Goal: Task Accomplishment & Management: Use online tool/utility

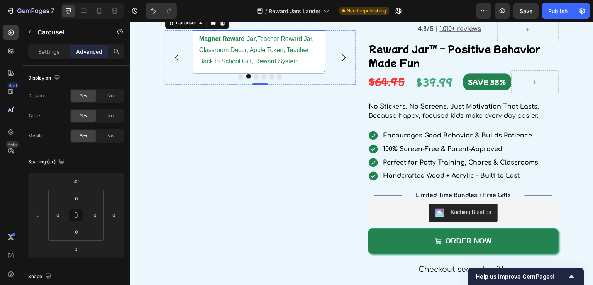
scroll to position [1231, 0]
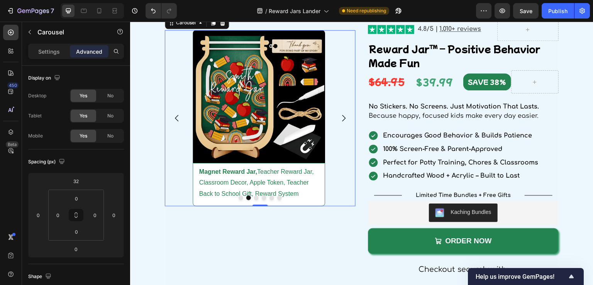
click at [1, 34] on div "450 Beta" at bounding box center [11, 153] width 22 height 263
click at [13, 32] on icon at bounding box center [11, 33] width 6 height 6
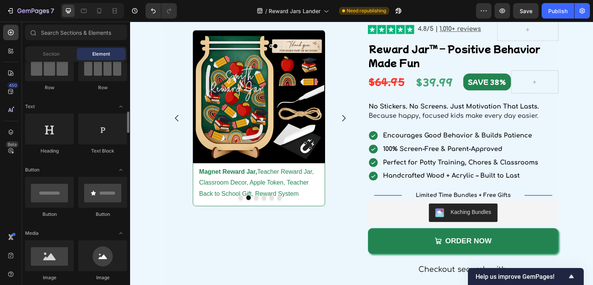
scroll to position [154, 0]
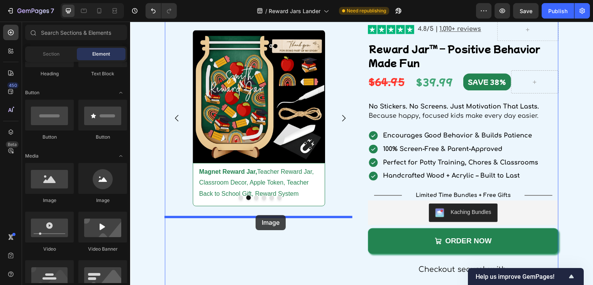
drag, startPoint x: 187, startPoint y: 210, endPoint x: 256, endPoint y: 215, distance: 68.6
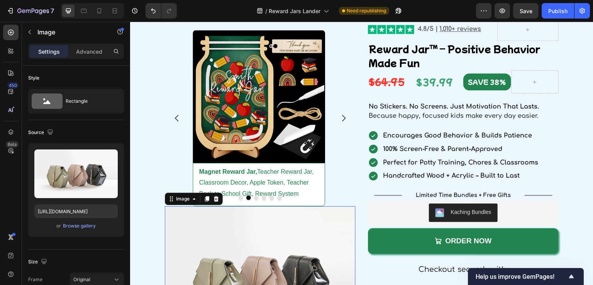
scroll to position [1308, 0]
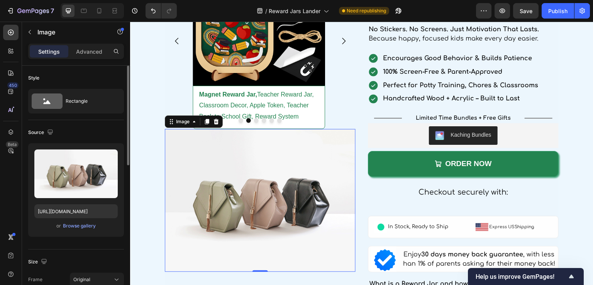
click at [68, 221] on div "or Browse gallery" at bounding box center [75, 225] width 83 height 9
click at [70, 224] on div "Browse gallery" at bounding box center [79, 225] width 33 height 7
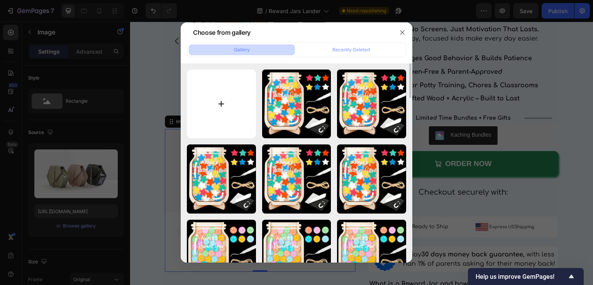
click at [242, 103] on input "file" at bounding box center [221, 104] width 69 height 69
type input "C:\fakepath\banner.png"
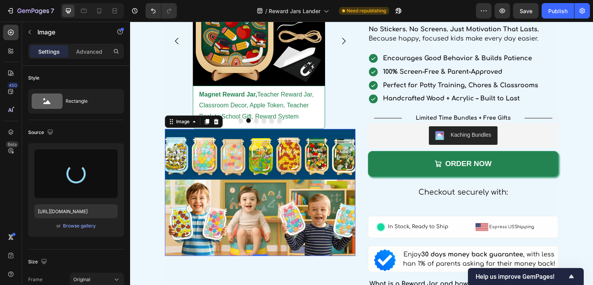
type input "[URL][DOMAIN_NAME]"
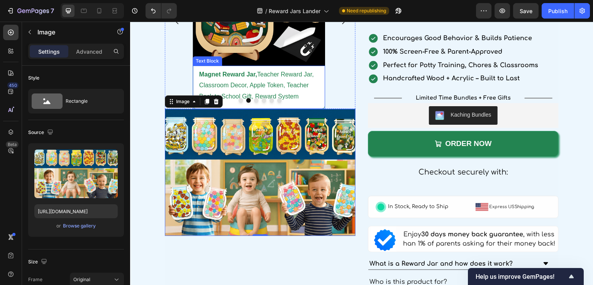
scroll to position [1347, 0]
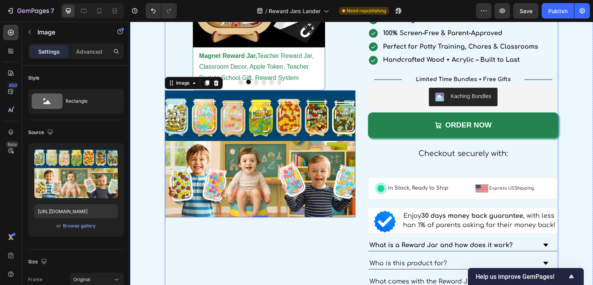
click at [257, 237] on div "Image Construction Vehicle Reward Jar, Children Reward Jar, Cars Tokens & Truck…" at bounding box center [260, 209] width 191 height 615
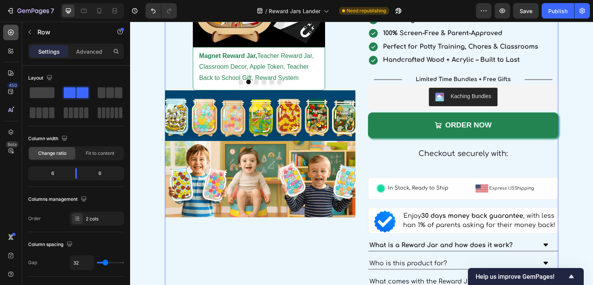
click at [8, 32] on icon at bounding box center [11, 33] width 8 height 8
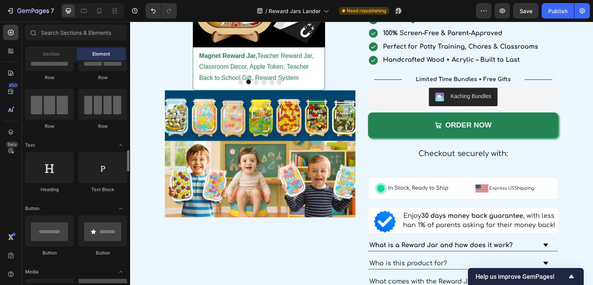
scroll to position [154, 0]
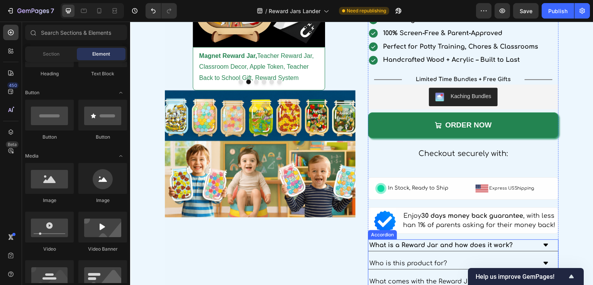
click at [415, 246] on strong "What is a Reward Jar and how does it work?" at bounding box center [441, 245] width 143 height 7
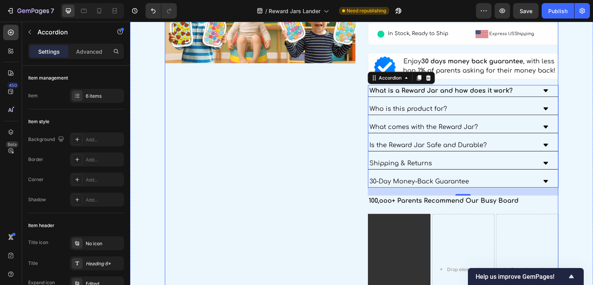
scroll to position [1424, 0]
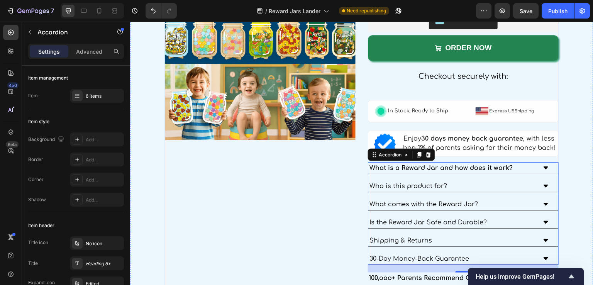
click at [249, 177] on div "Image Construction Vehicle Reward Jar, Children Reward Jar, Cars Tokens & Truck…" at bounding box center [260, 132] width 191 height 615
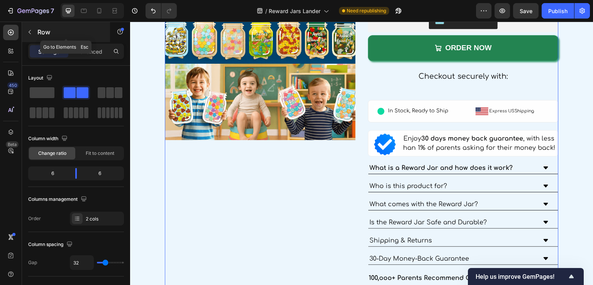
click at [31, 36] on button "button" at bounding box center [30, 32] width 12 height 12
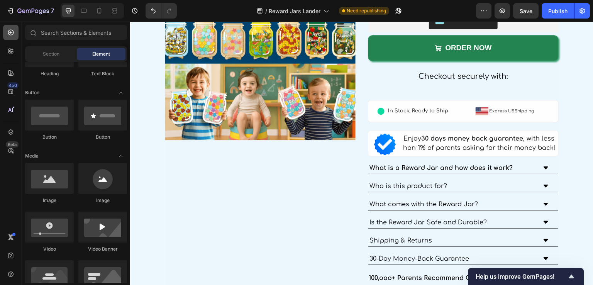
click at [14, 36] on icon at bounding box center [11, 33] width 8 height 8
click at [100, 73] on div "Text Block" at bounding box center [102, 73] width 49 height 7
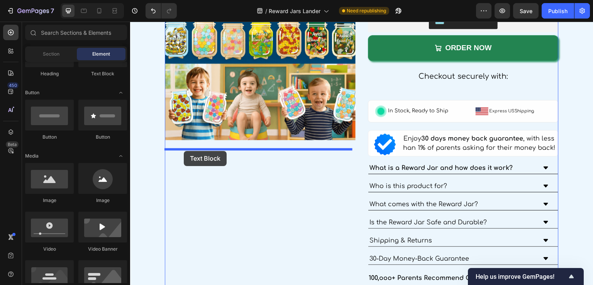
drag, startPoint x: 231, startPoint y: 98, endPoint x: 184, endPoint y: 151, distance: 71.1
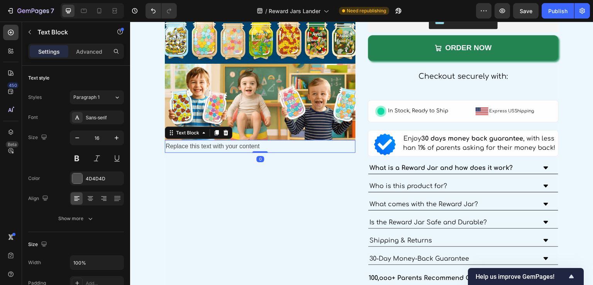
click at [192, 153] on div "Replace this text with your content" at bounding box center [260, 146] width 191 height 13
click at [192, 152] on p "Replace this text with your content" at bounding box center [260, 146] width 189 height 11
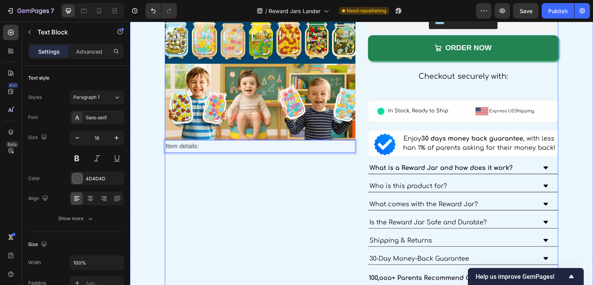
click at [189, 180] on div "Image Construction Vehicle Reward Jar, Children Reward Jar, Cars Tokens & Truck…" at bounding box center [260, 132] width 191 height 615
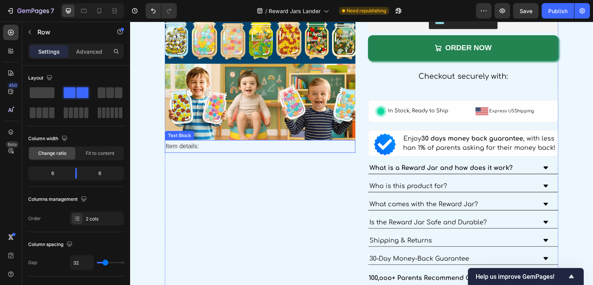
click at [168, 152] on p "Item details:" at bounding box center [260, 146] width 189 height 11
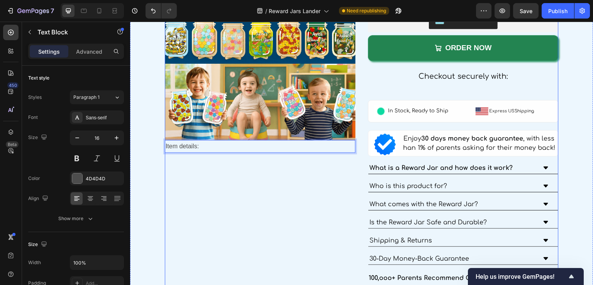
click at [244, 177] on div "Image Construction Vehicle Reward Jar, Children Reward Jar, Cars Tokens & Truck…" at bounding box center [260, 132] width 191 height 615
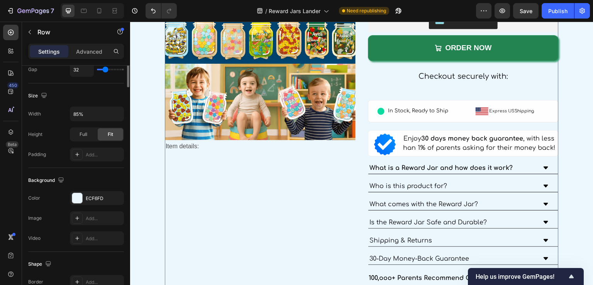
scroll to position [77, 0]
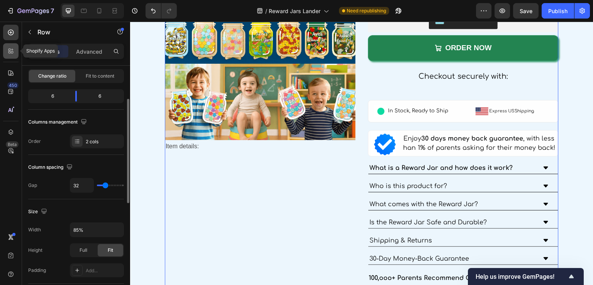
click at [11, 58] on div at bounding box center [10, 50] width 15 height 15
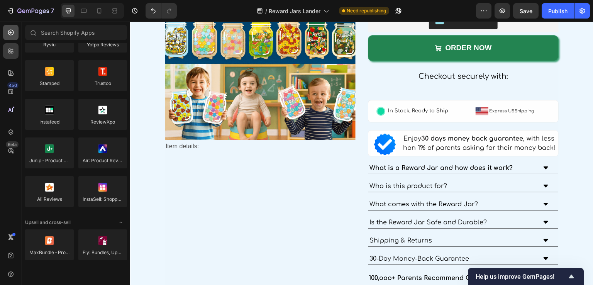
drag, startPoint x: 9, startPoint y: 41, endPoint x: 9, endPoint y: 36, distance: 5.4
click at [9, 38] on div "450 Beta" at bounding box center [10, 127] width 15 height 205
click at [9, 36] on icon at bounding box center [11, 33] width 8 height 8
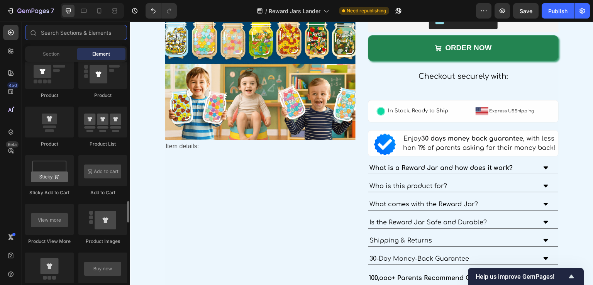
scroll to position [1043, 0]
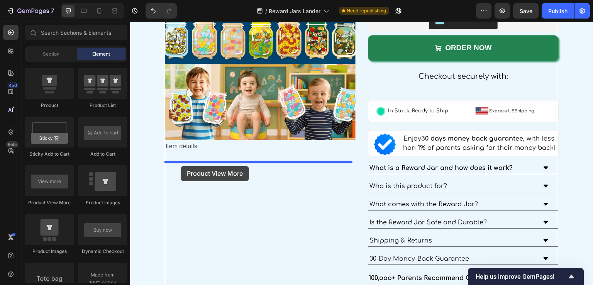
drag, startPoint x: 184, startPoint y: 205, endPoint x: 254, endPoint y: 198, distance: 70.6
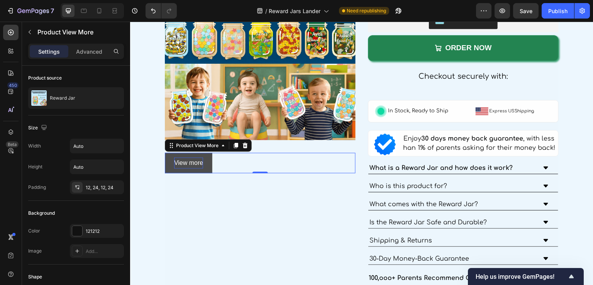
click at [199, 169] on p "View more" at bounding box center [188, 163] width 29 height 11
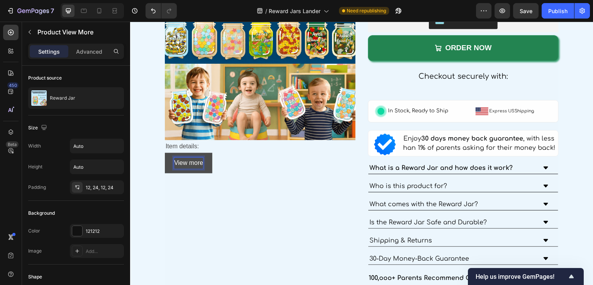
click at [205, 173] on button "View more" at bounding box center [188, 163] width 47 height 20
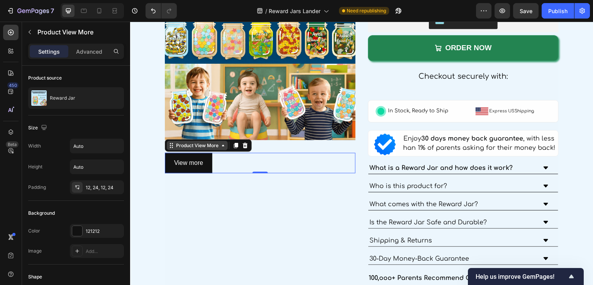
click at [203, 149] on div "Product View More" at bounding box center [198, 145] width 46 height 7
drag, startPoint x: 248, startPoint y: 215, endPoint x: 280, endPoint y: 190, distance: 40.4
click at [249, 215] on div "Image Construction Vehicle Reward Jar, Children Reward Jar, Cars Tokens & Truck…" at bounding box center [260, 132] width 191 height 615
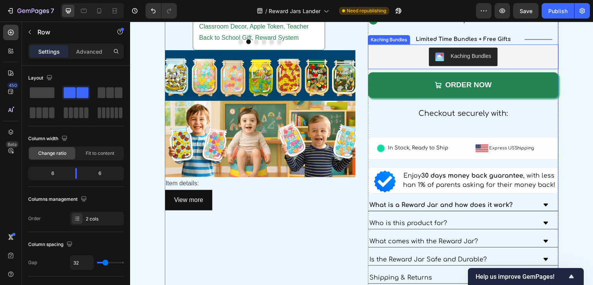
scroll to position [1385, 0]
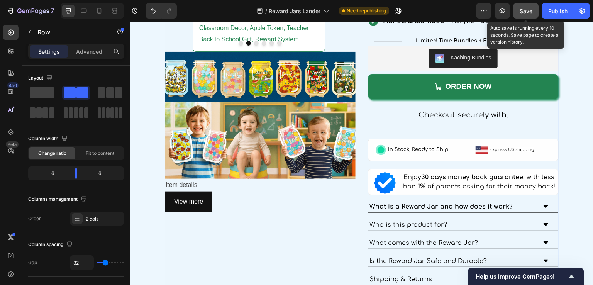
click at [524, 14] on div "Save" at bounding box center [526, 11] width 13 height 8
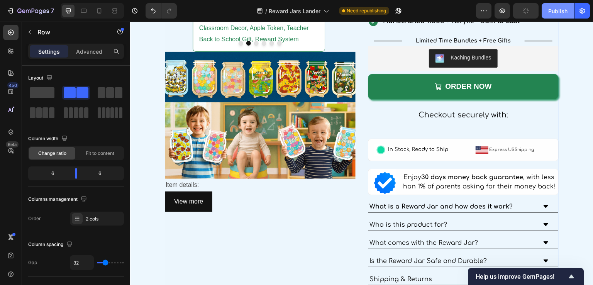
click at [551, 11] on div "Publish" at bounding box center [557, 11] width 19 height 8
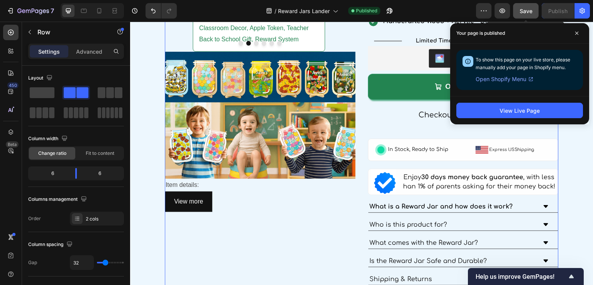
click at [529, 12] on span "Save" at bounding box center [526, 11] width 13 height 7
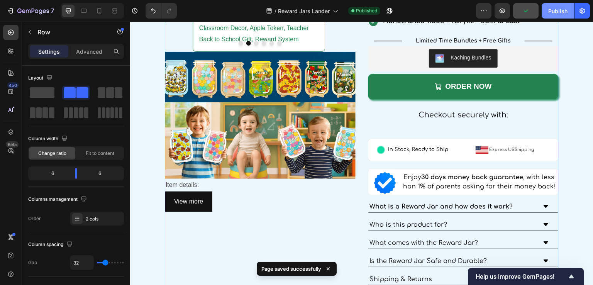
click at [557, 8] on div "Publish" at bounding box center [557, 11] width 19 height 8
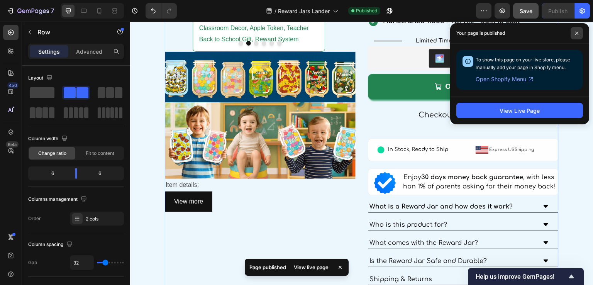
click at [576, 36] on span at bounding box center [577, 33] width 12 height 12
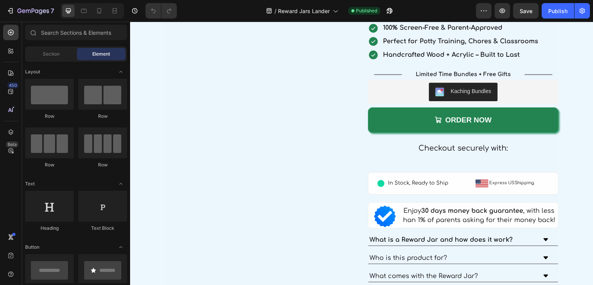
scroll to position [1390, 0]
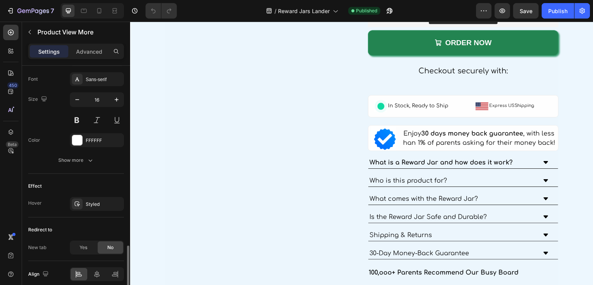
scroll to position [380, 0]
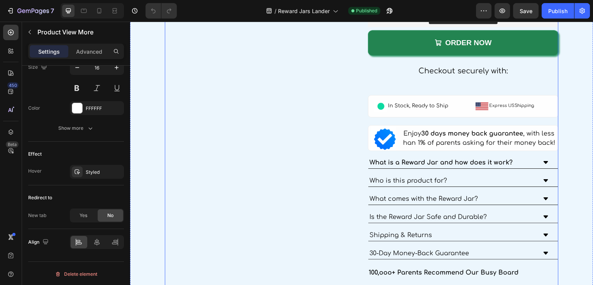
click at [240, 208] on div "Image Construction Vehicle Reward Jar, Children Reward Jar, Cars Tokens & Truck…" at bounding box center [260, 126] width 191 height 615
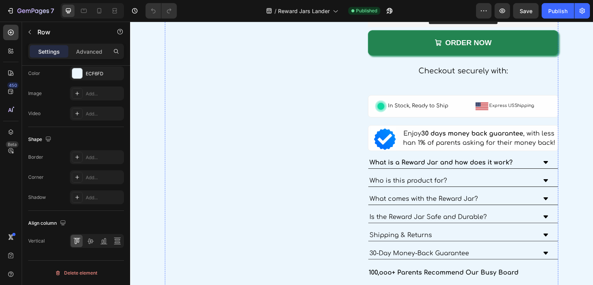
scroll to position [0, 0]
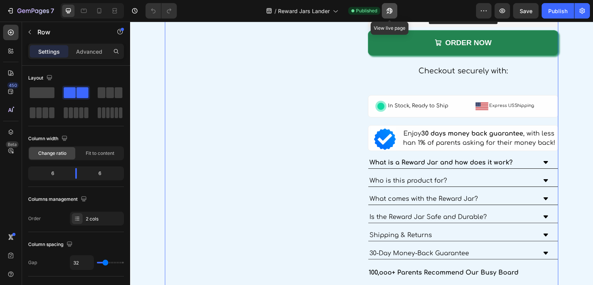
click at [389, 10] on icon "button" at bounding box center [390, 11] width 6 height 6
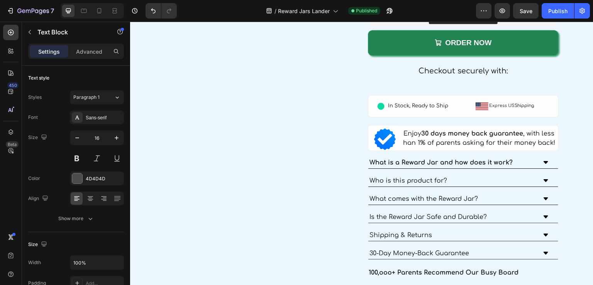
click at [11, 32] on icon at bounding box center [11, 33] width 8 height 8
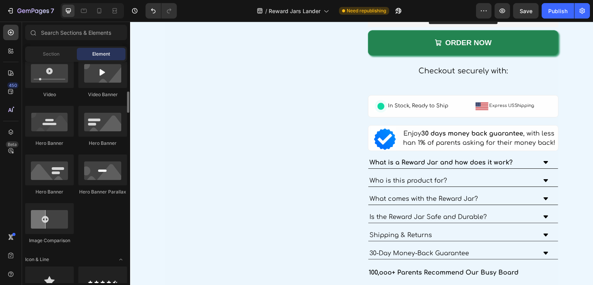
scroll to position [270, 0]
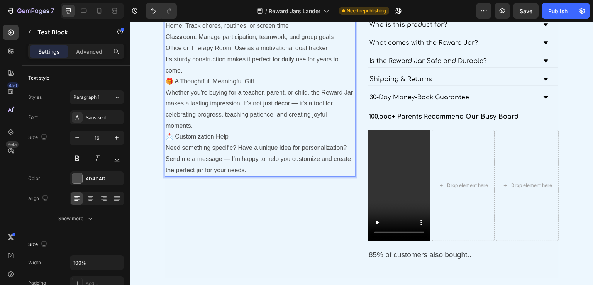
scroll to position [1430, 0]
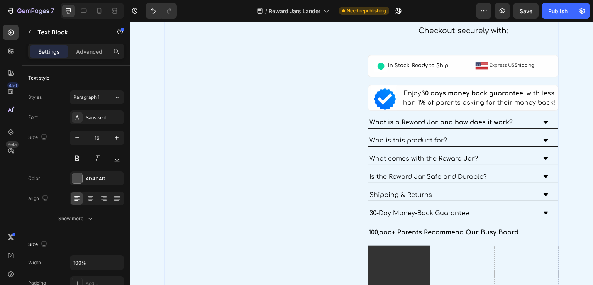
click at [185, 146] on div "Image Construction Vehicle Reward Jar, Children Reward Jar, Cars Tokens & Truck…" at bounding box center [260, 86] width 191 height 615
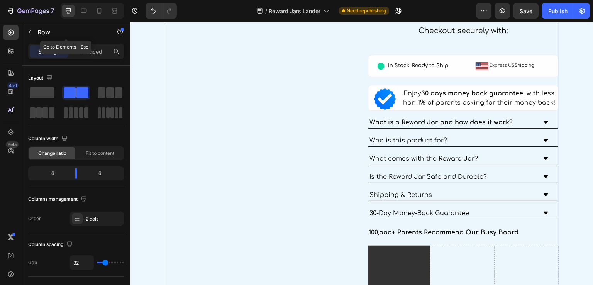
click at [29, 33] on icon "button" at bounding box center [30, 32] width 6 height 6
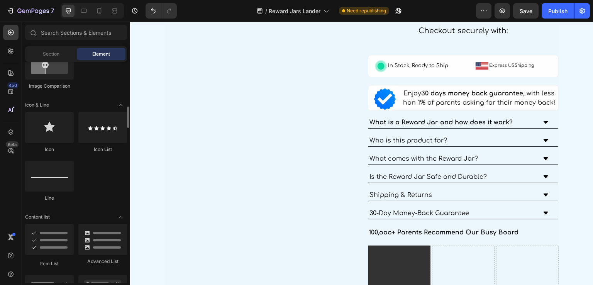
scroll to position [541, 0]
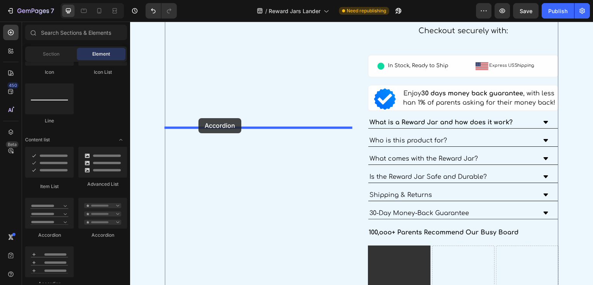
drag, startPoint x: 187, startPoint y: 236, endPoint x: 198, endPoint y: 118, distance: 118.7
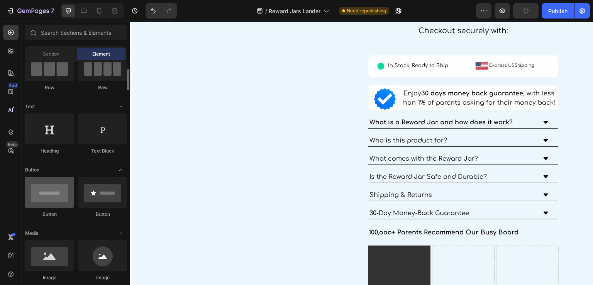
scroll to position [116, 0]
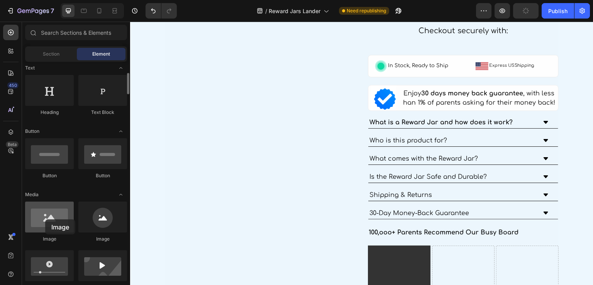
drag, startPoint x: 63, startPoint y: 225, endPoint x: 45, endPoint y: 219, distance: 18.9
click at [45, 219] on div at bounding box center [49, 217] width 49 height 31
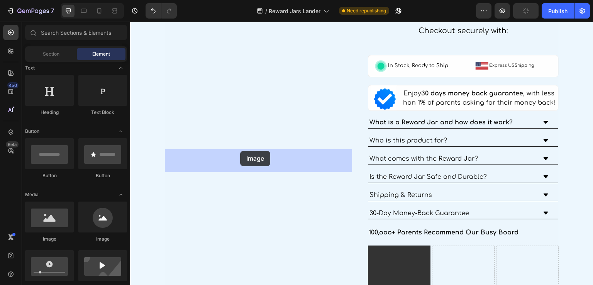
drag, startPoint x: 175, startPoint y: 241, endPoint x: 240, endPoint y: 151, distance: 110.9
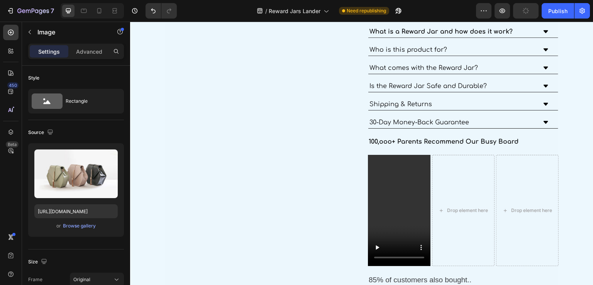
scroll to position [1546, 0]
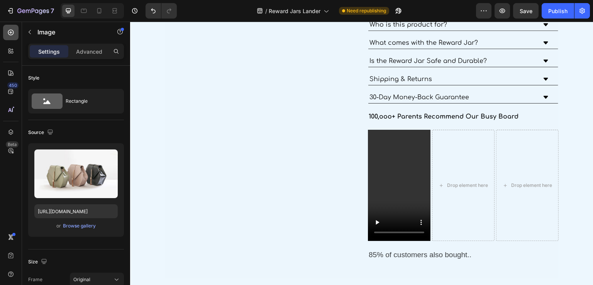
click at [14, 33] on icon at bounding box center [11, 33] width 8 height 8
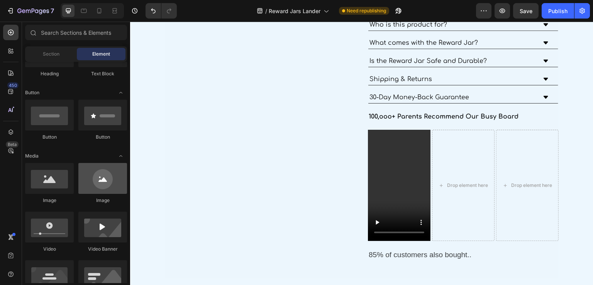
scroll to position [77, 0]
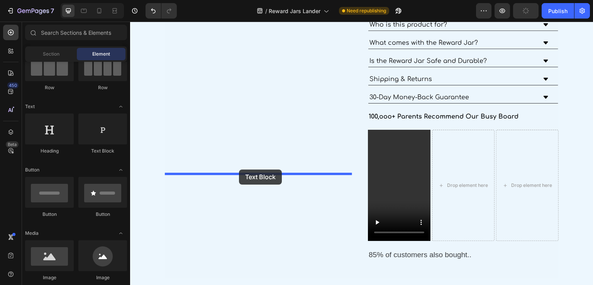
drag, startPoint x: 244, startPoint y: 161, endPoint x: 239, endPoint y: 170, distance: 9.7
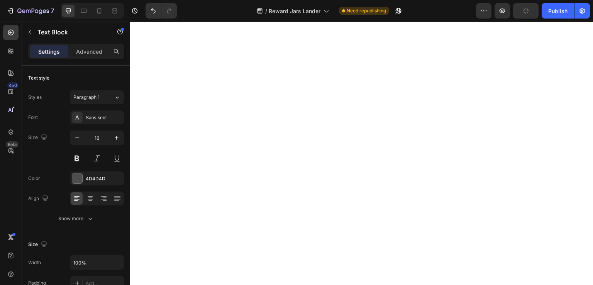
scroll to position [1990, 0]
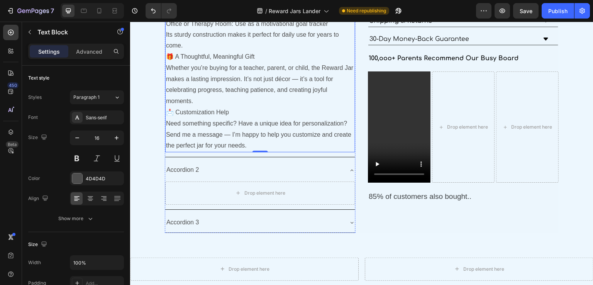
scroll to position [1488, 0]
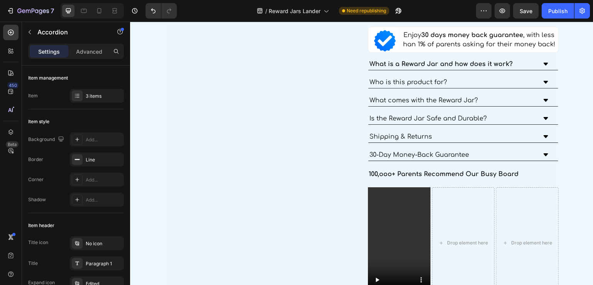
click at [88, 94] on div "3 items" at bounding box center [104, 96] width 36 height 7
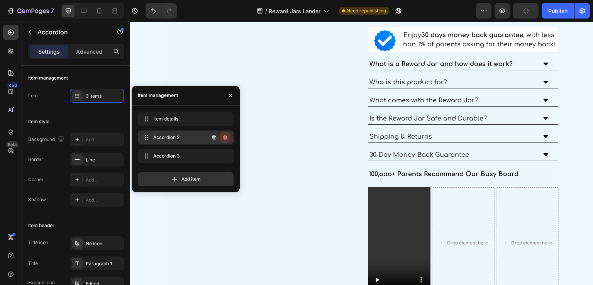
click at [226, 136] on icon "button" at bounding box center [225, 137] width 4 height 5
click at [226, 136] on div "Delete" at bounding box center [220, 137] width 14 height 7
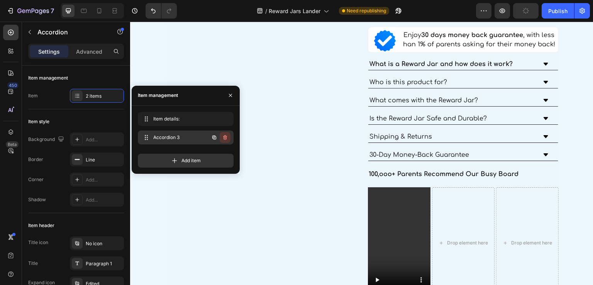
click at [224, 136] on icon "button" at bounding box center [225, 137] width 4 height 5
click at [224, 136] on div "Delete" at bounding box center [220, 137] width 14 height 7
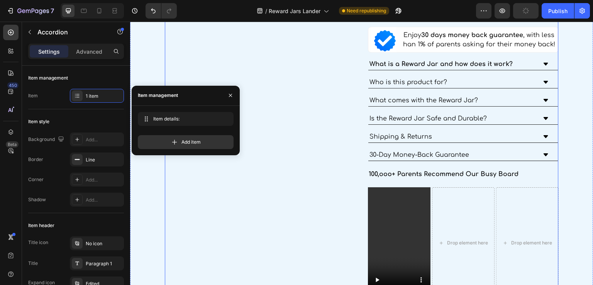
click at [269, 120] on div "Image Construction Vehicle Reward Jar, Children Reward Jar, Cars Tokens & Truck…" at bounding box center [260, 28] width 191 height 615
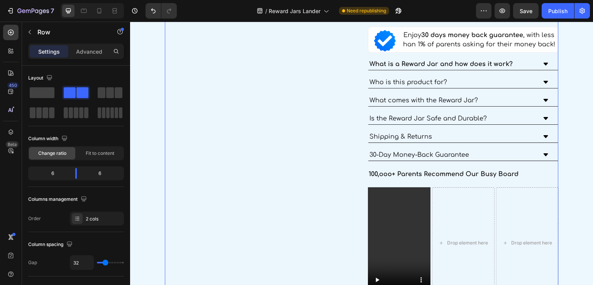
scroll to position [1411, 0]
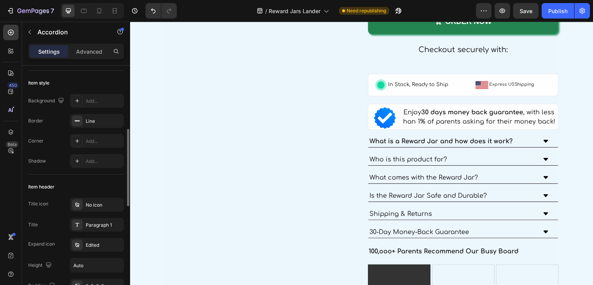
scroll to position [77, 0]
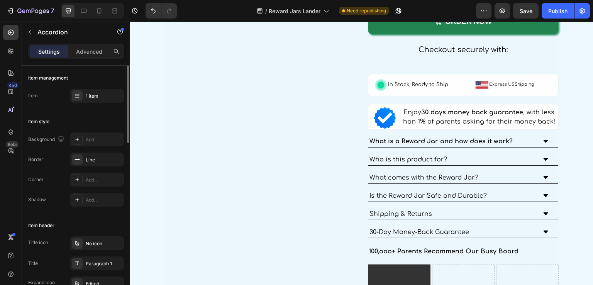
scroll to position [39, 0]
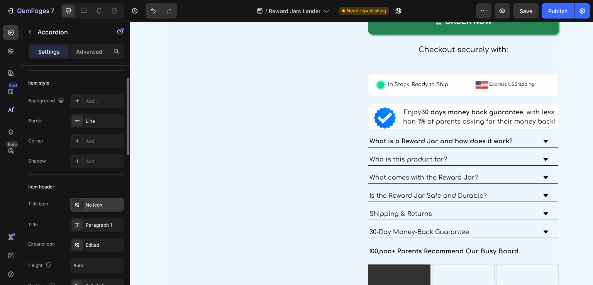
click at [97, 206] on div "No icon" at bounding box center [104, 205] width 36 height 7
click at [90, 243] on div "Edited" at bounding box center [104, 245] width 36 height 7
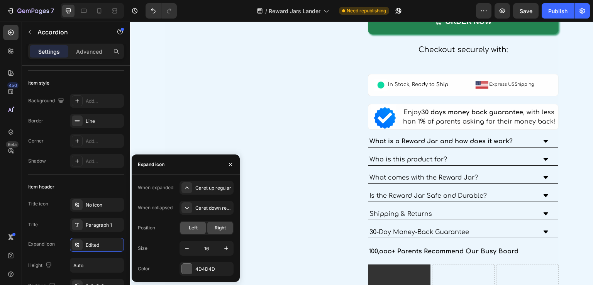
click at [198, 229] on div "Left" at bounding box center [192, 228] width 25 height 12
click at [193, 206] on div "Caret down regular" at bounding box center [207, 208] width 54 height 14
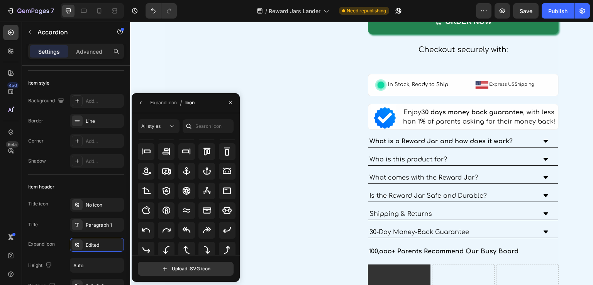
scroll to position [0, 0]
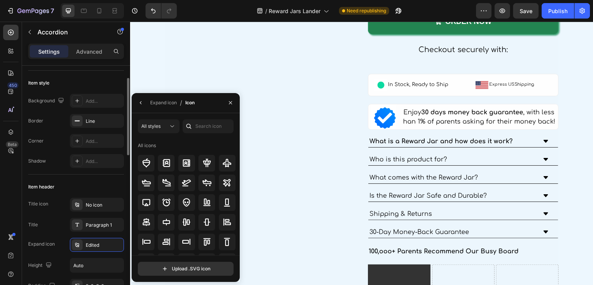
click at [96, 182] on div "Item header" at bounding box center [76, 187] width 96 height 12
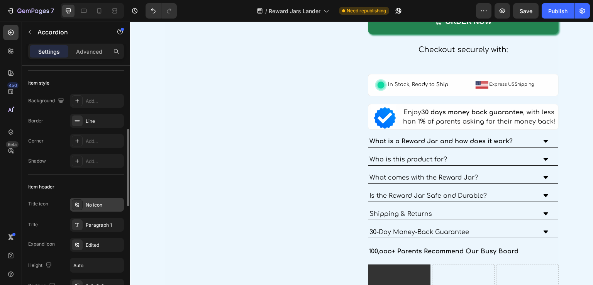
scroll to position [77, 0]
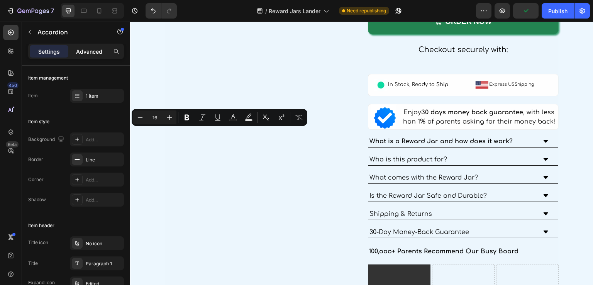
click at [97, 53] on p "Advanced" at bounding box center [89, 51] width 26 height 8
type input "100%"
type input "100"
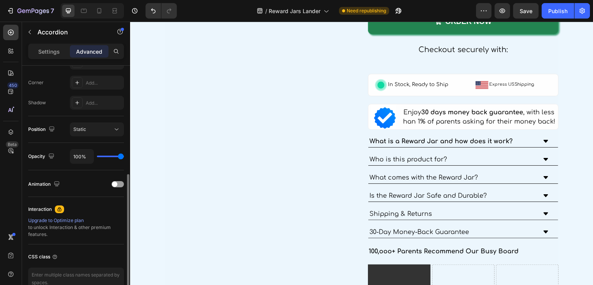
scroll to position [270, 0]
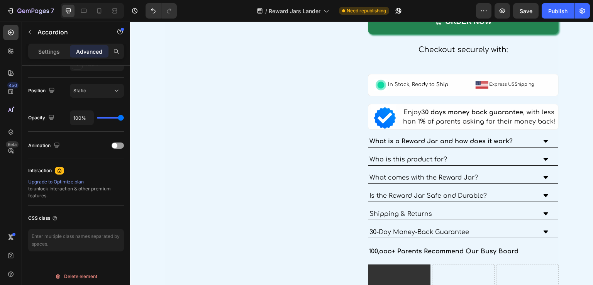
click at [49, 53] on p "Settings" at bounding box center [49, 51] width 22 height 8
type input "8"
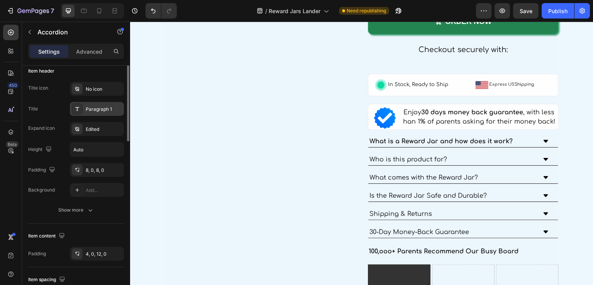
scroll to position [116, 0]
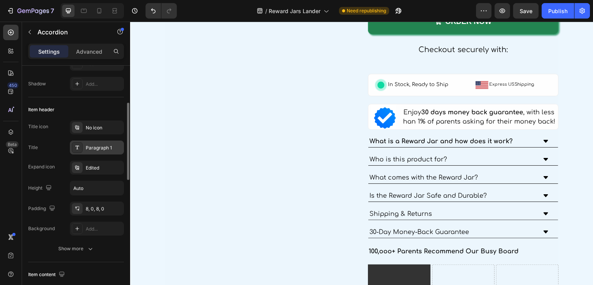
click at [103, 150] on div "Paragraph 1" at bounding box center [104, 147] width 36 height 7
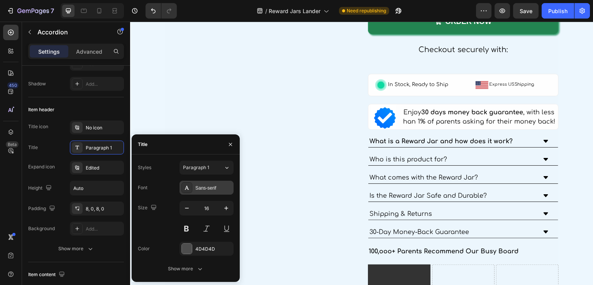
click at [208, 185] on div "Sans-serif" at bounding box center [213, 188] width 36 height 7
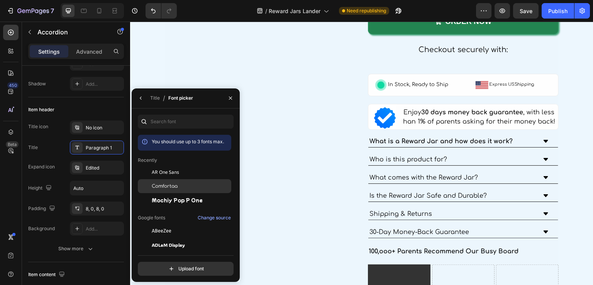
click at [186, 186] on div "Comfortaa" at bounding box center [191, 186] width 78 height 7
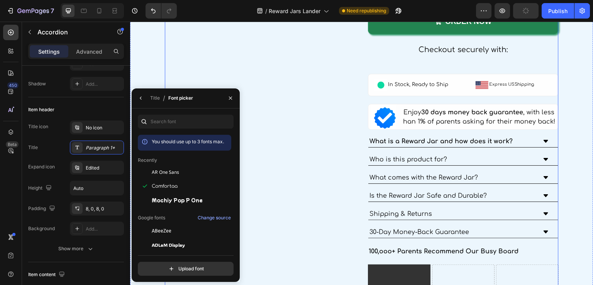
click at [258, 177] on div "Image Construction Vehicle Reward Jar, Children Reward Jar, Cars Tokens & Truck…" at bounding box center [260, 105] width 191 height 615
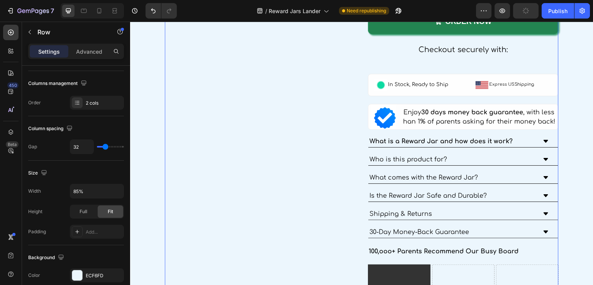
scroll to position [0, 0]
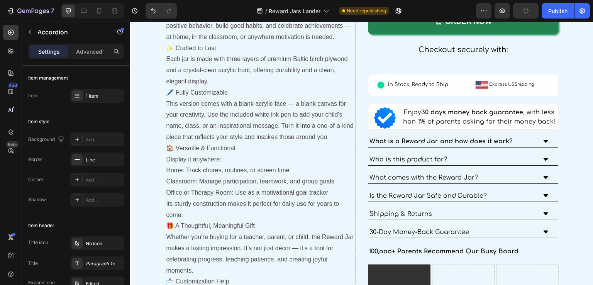
scroll to position [1450, 0]
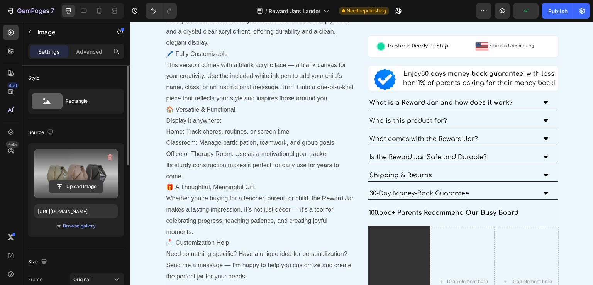
click at [69, 186] on input "file" at bounding box center [75, 186] width 53 height 13
click at [81, 185] on input "file" at bounding box center [75, 186] width 53 height 13
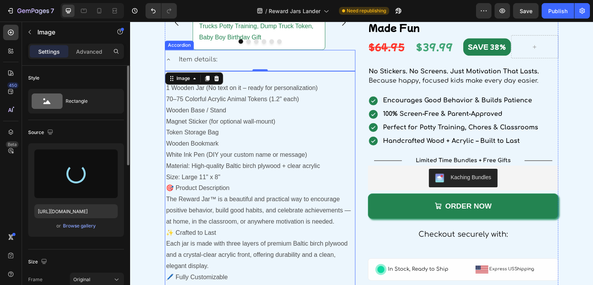
scroll to position [1257, 0]
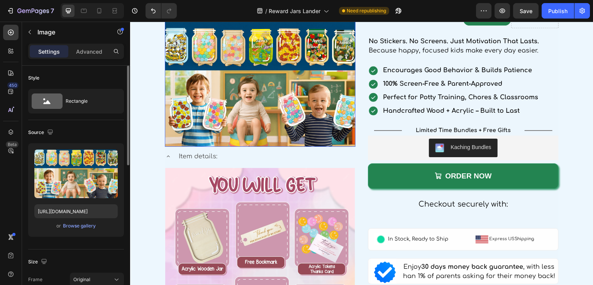
click at [305, 147] on img at bounding box center [260, 83] width 191 height 127
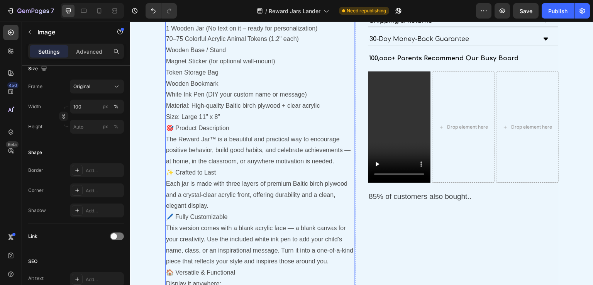
scroll to position [1488, 0]
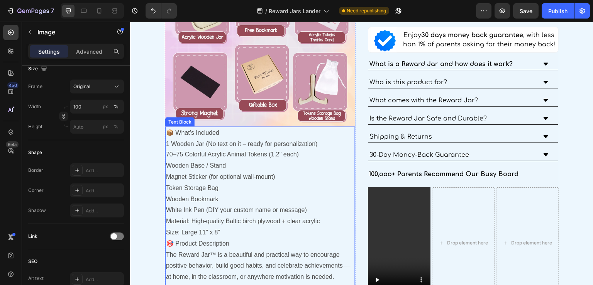
click at [225, 127] on img at bounding box center [260, 31] width 190 height 190
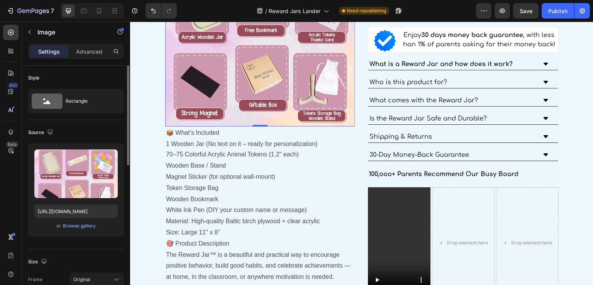
scroll to position [77, 0]
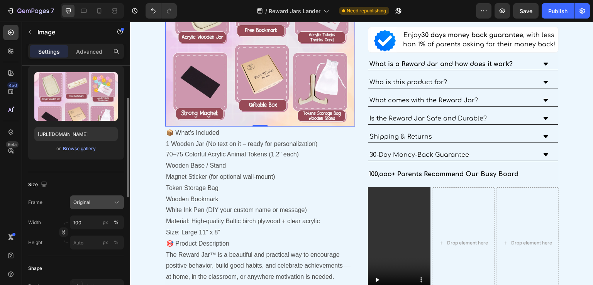
click at [97, 203] on div "Original" at bounding box center [92, 202] width 38 height 7
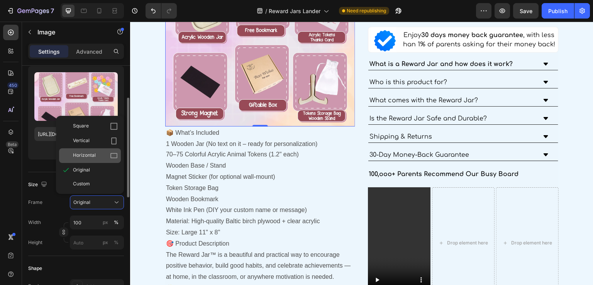
click at [99, 155] on div "Horizontal" at bounding box center [95, 156] width 45 height 8
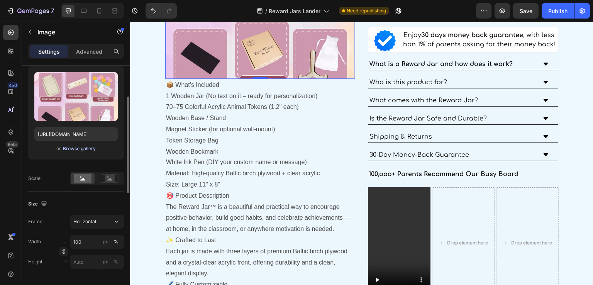
click at [90, 145] on button "Browse gallery" at bounding box center [80, 149] width 34 height 8
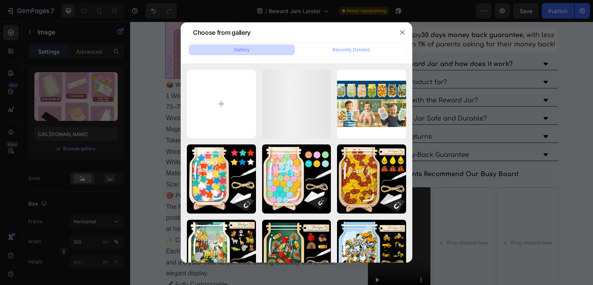
click at [97, 155] on div at bounding box center [296, 142] width 593 height 285
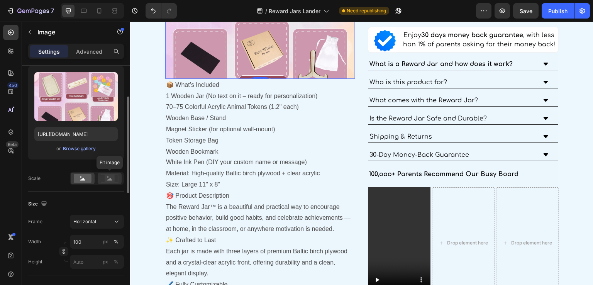
click at [108, 176] on rect at bounding box center [110, 179] width 10 height 8
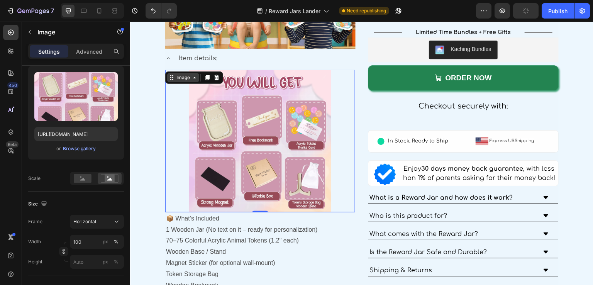
scroll to position [1334, 0]
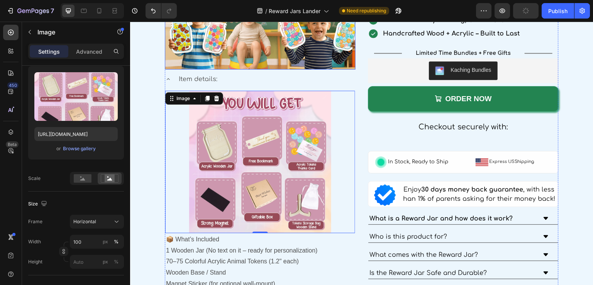
click at [210, 70] on img at bounding box center [260, 5] width 191 height 127
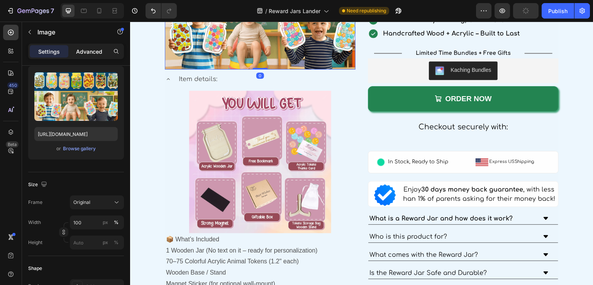
click at [80, 51] on p "Advanced" at bounding box center [89, 51] width 26 height 8
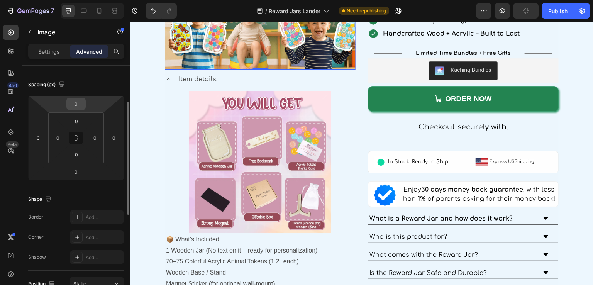
click at [82, 104] on input "0" at bounding box center [75, 104] width 15 height 12
type input "6"
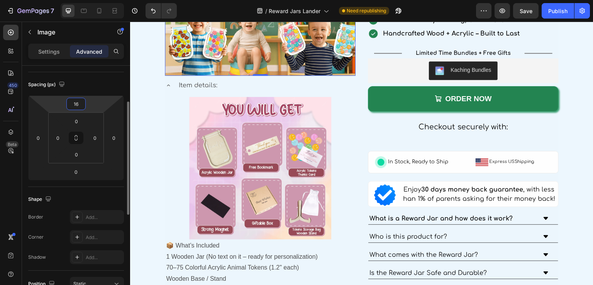
type input "16"
click at [83, 82] on div "Spacing (px)" at bounding box center [76, 84] width 96 height 12
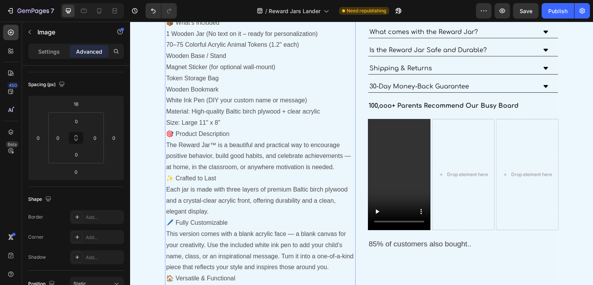
scroll to position [1566, 0]
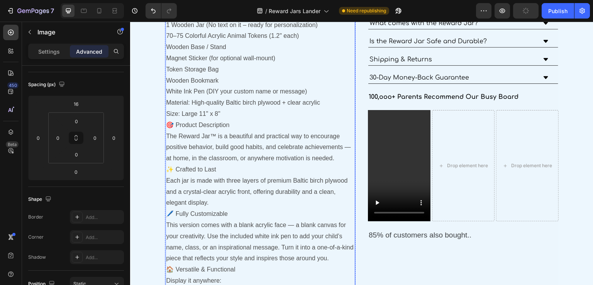
click at [228, 20] on p "📦 What’s Included" at bounding box center [260, 13] width 188 height 11
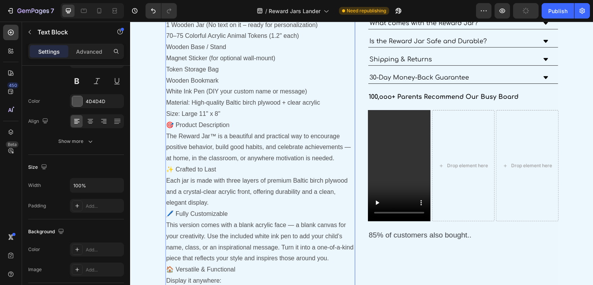
scroll to position [0, 0]
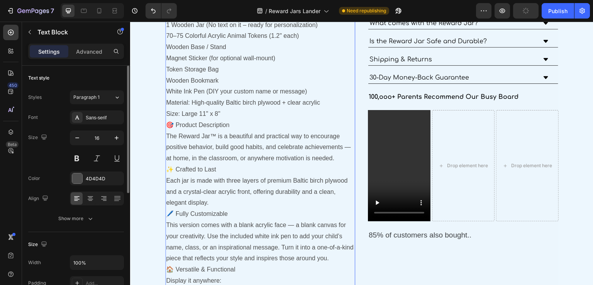
click at [228, 20] on p "📦 What’s Included" at bounding box center [260, 13] width 188 height 11
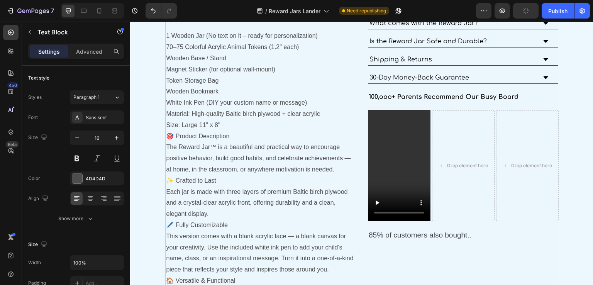
scroll to position [1604, 0]
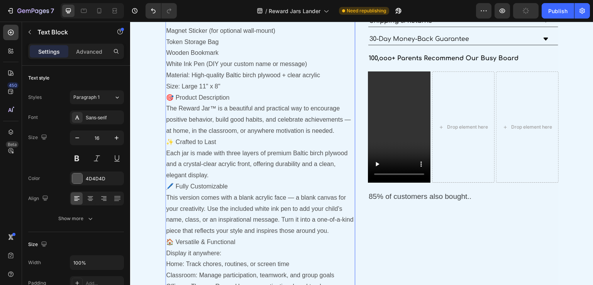
click at [233, 92] on p "Material: High-quality Baltic birch plywood + clear acrylic Size: Large 11" x 8"" at bounding box center [260, 81] width 188 height 22
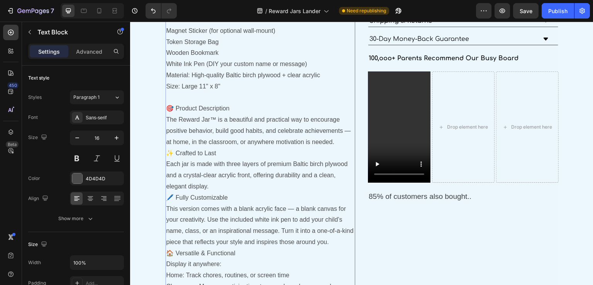
scroll to position [1720, 0]
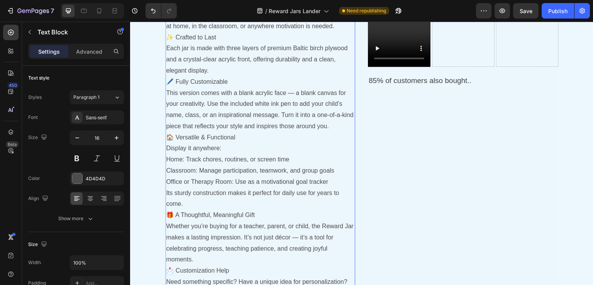
click at [335, 32] on p "The Reward Jar™ is a beautiful and practical way to encourage positive behavior…" at bounding box center [260, 14] width 188 height 33
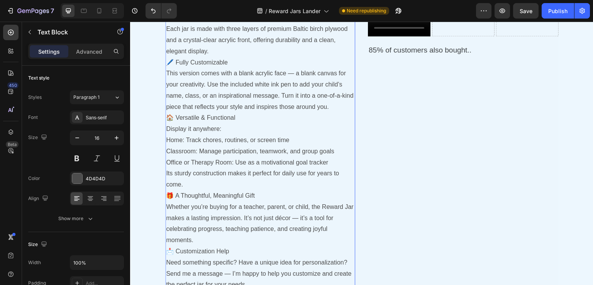
scroll to position [1759, 0]
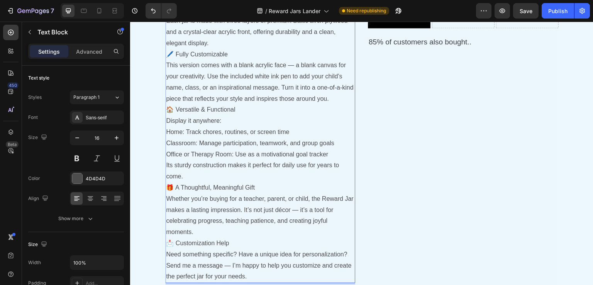
click at [214, 49] on p "Each jar is made with three layers of premium Baltic birch plywood and a crysta…" at bounding box center [260, 31] width 188 height 33
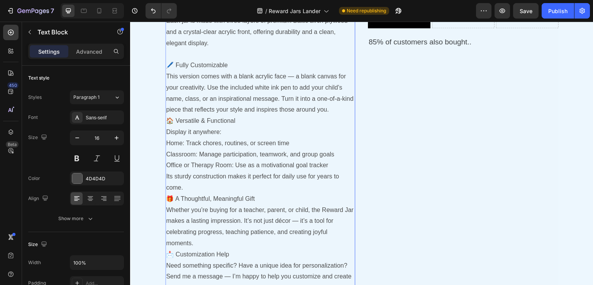
scroll to position [1836, 0]
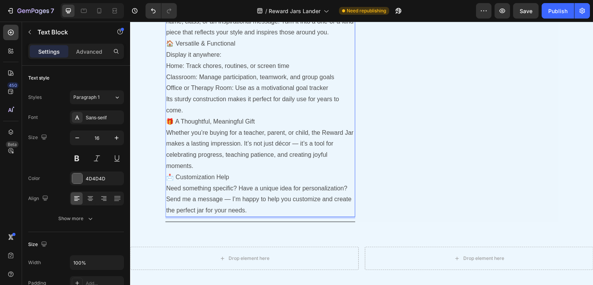
click at [345, 38] on p "This version comes with a blank acrylic face — a blank canvas for your creativi…" at bounding box center [260, 16] width 188 height 44
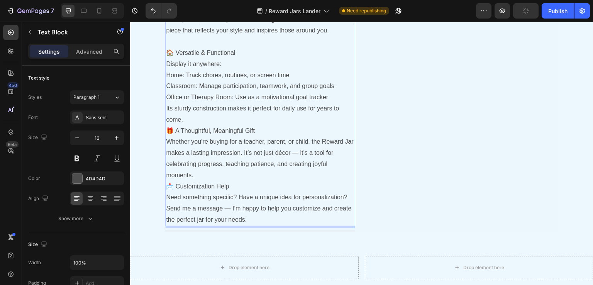
scroll to position [1913, 0]
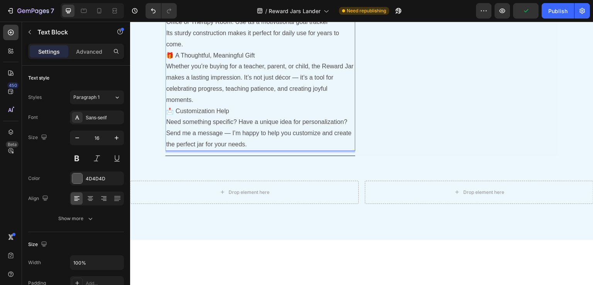
click at [198, 50] on p "Its sturdy construction makes it perfect for daily use for years to come." at bounding box center [260, 39] width 188 height 22
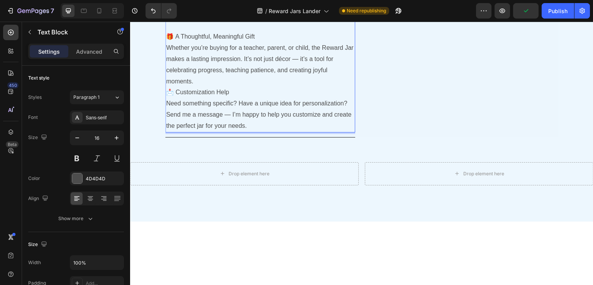
scroll to position [1952, 0]
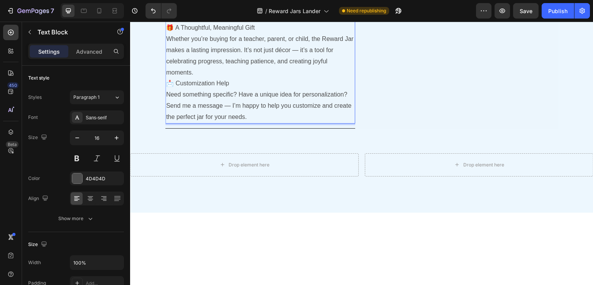
click at [196, 78] on p "Whether you’re buying for a teacher, parent, or child, the Reward Jar makes a l…" at bounding box center [260, 56] width 188 height 44
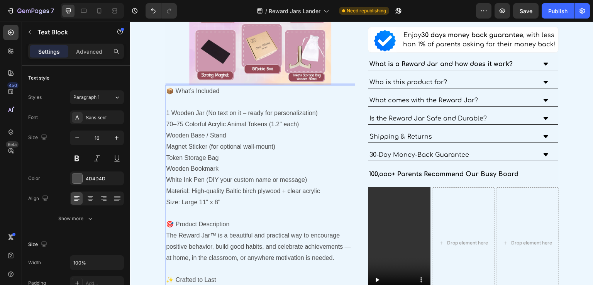
scroll to position [1566, 0]
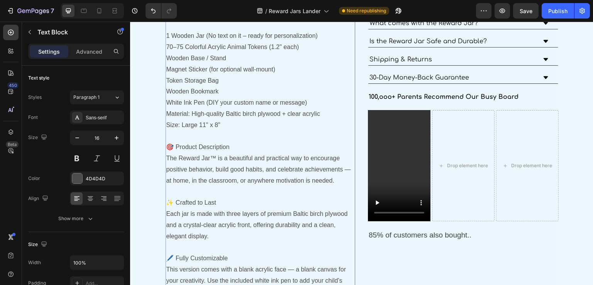
click at [201, 64] on p "Wooden Base / Stand" at bounding box center [260, 58] width 188 height 11
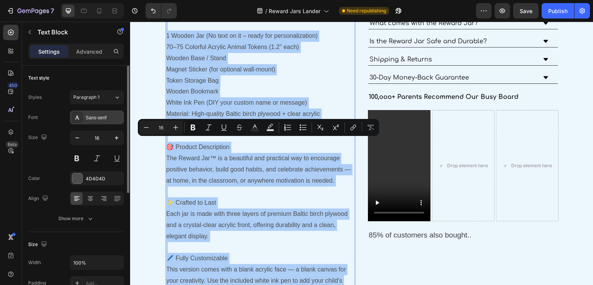
click at [109, 119] on div "Sans-serif" at bounding box center [104, 117] width 36 height 7
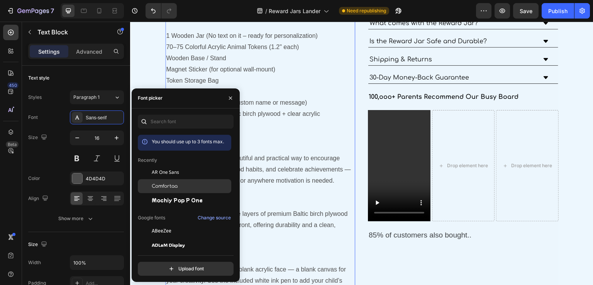
click at [167, 183] on span "Comfortaa" at bounding box center [165, 186] width 26 height 7
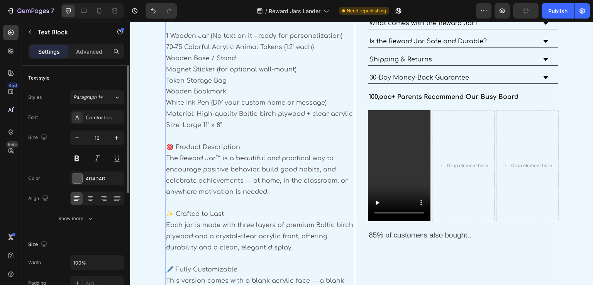
click at [58, 151] on div "Size 16" at bounding box center [76, 148] width 96 height 35
click at [75, 212] on button "Show more" at bounding box center [76, 219] width 96 height 14
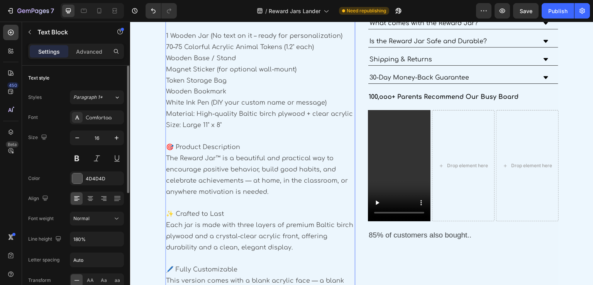
scroll to position [77, 0]
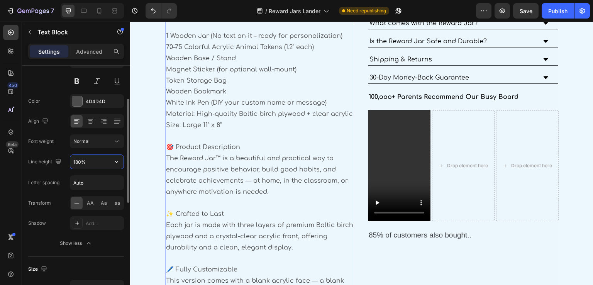
click at [78, 159] on input "180%" at bounding box center [96, 162] width 53 height 14
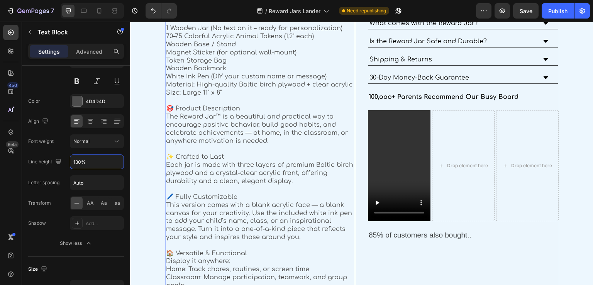
type input "130%"
click at [167, 32] on p "1 Wooden Jar (No text on it – ready for personalization)" at bounding box center [260, 28] width 188 height 8
click at [167, 41] on p "70–75 Colorful Acrylic Animal Tokens (1.2" each)" at bounding box center [260, 36] width 188 height 8
click at [165, 171] on div "📦 What’s Included - 1 Wooden Jar (No text on it – ready for personalization) - …" at bounding box center [260, 209] width 190 height 403
click at [167, 57] on p "Magnet Sticker (for optional wall-mount)" at bounding box center [260, 53] width 188 height 8
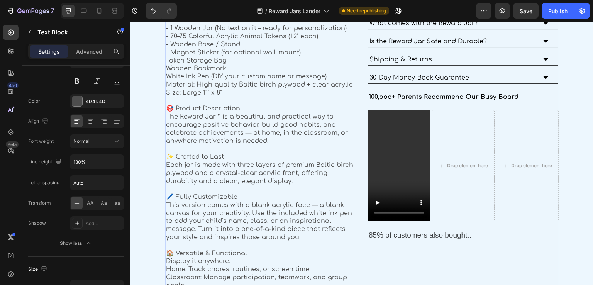
click at [166, 65] on p "Token Storage Bag" at bounding box center [260, 61] width 188 height 8
click at [166, 73] on p "Wooden Bookmark" at bounding box center [260, 68] width 188 height 8
click at [166, 81] on p "White Ink Pen (DIY your custom name or message)" at bounding box center [260, 77] width 188 height 8
click at [168, 97] on p "Material: High-quality Baltic birch plywood + clear acrylic Size: Large 11" x 8"" at bounding box center [260, 89] width 188 height 16
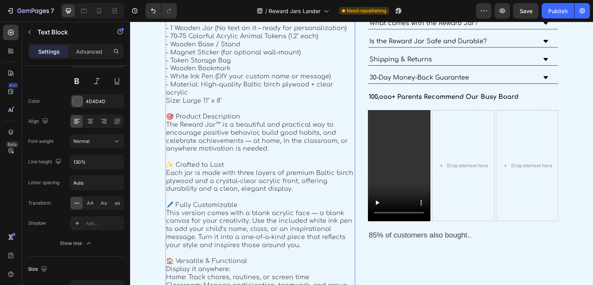
click at [167, 105] on p "- Material: High-quality Baltic birch plywood + clear acrylic Size: Large 11" x…" at bounding box center [260, 93] width 188 height 24
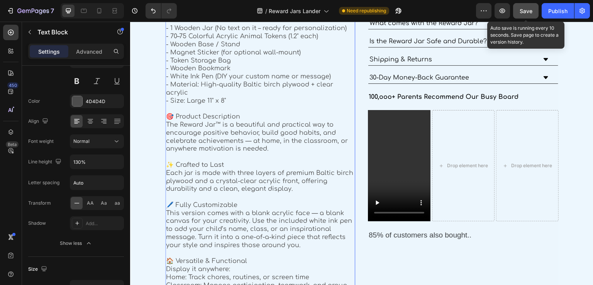
click at [522, 8] on span "Save" at bounding box center [526, 11] width 13 height 7
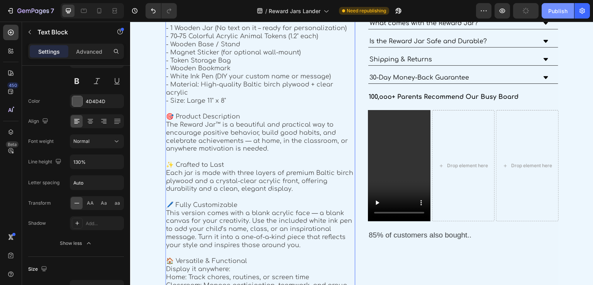
click at [554, 11] on div "Publish" at bounding box center [557, 11] width 19 height 8
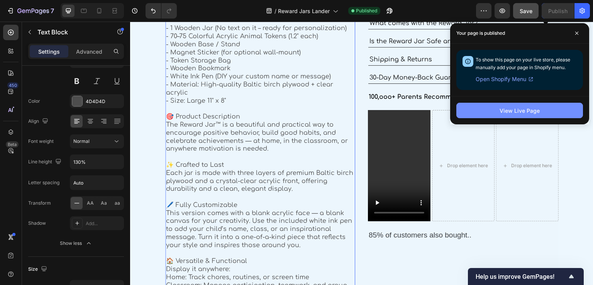
click at [495, 111] on button "View Live Page" at bounding box center [519, 110] width 127 height 15
